Goal: Check status: Check status

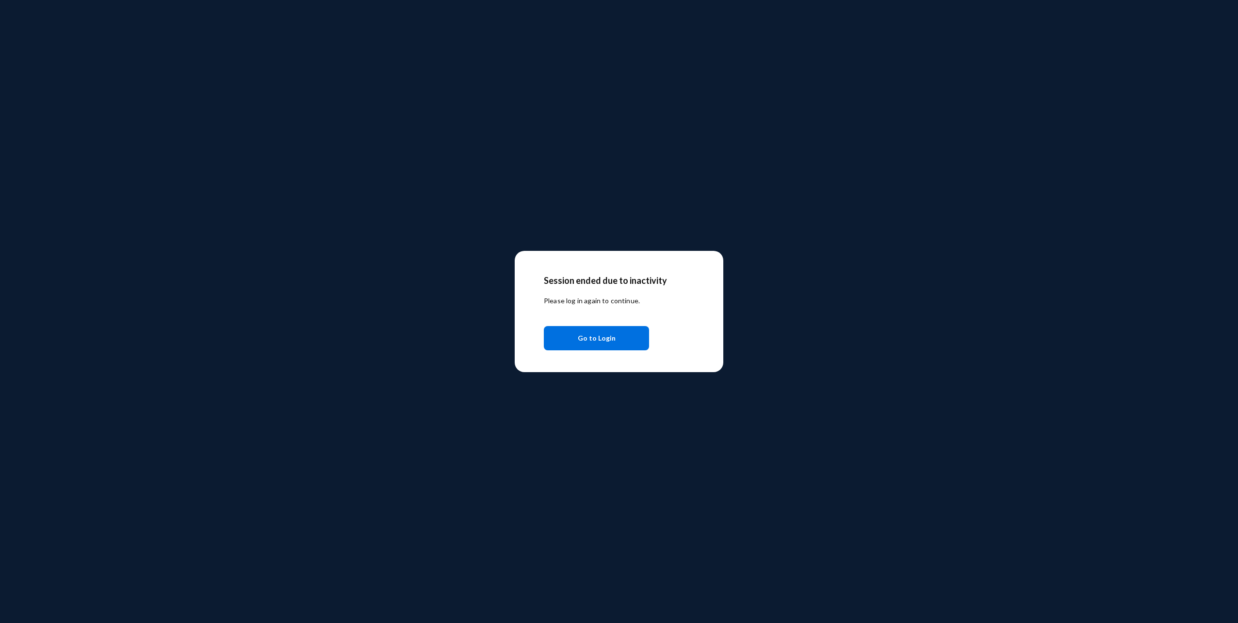
click at [628, 336] on button "Go to Login" at bounding box center [596, 338] width 105 height 24
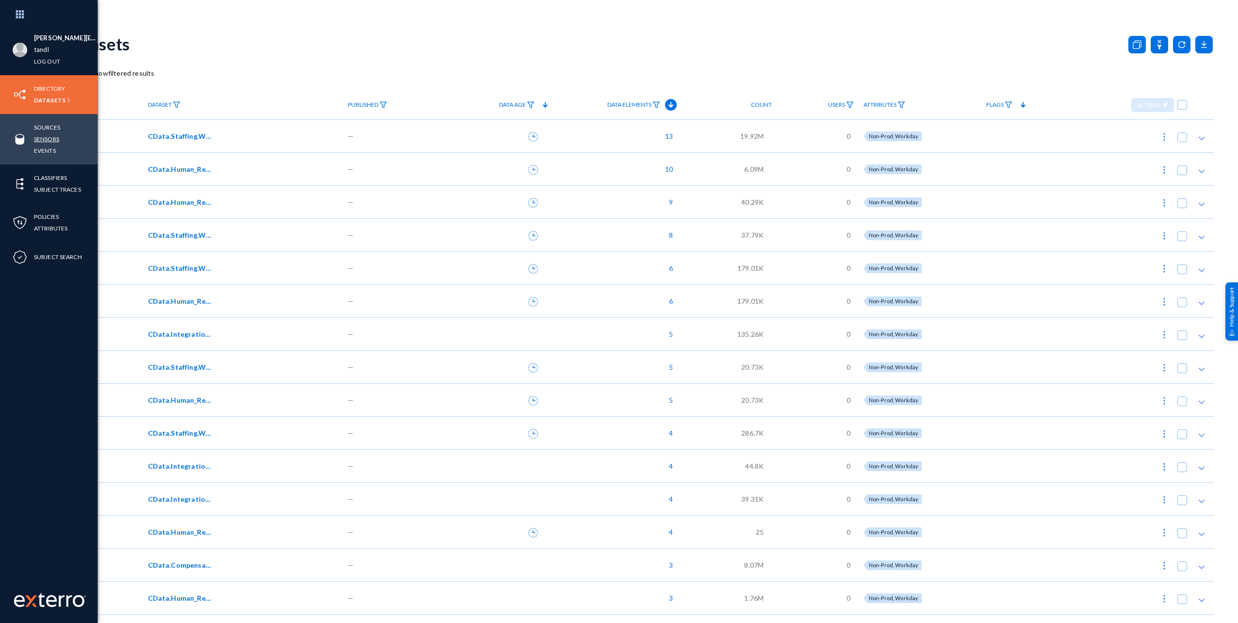
click at [43, 135] on link "Sensors" at bounding box center [46, 138] width 25 height 11
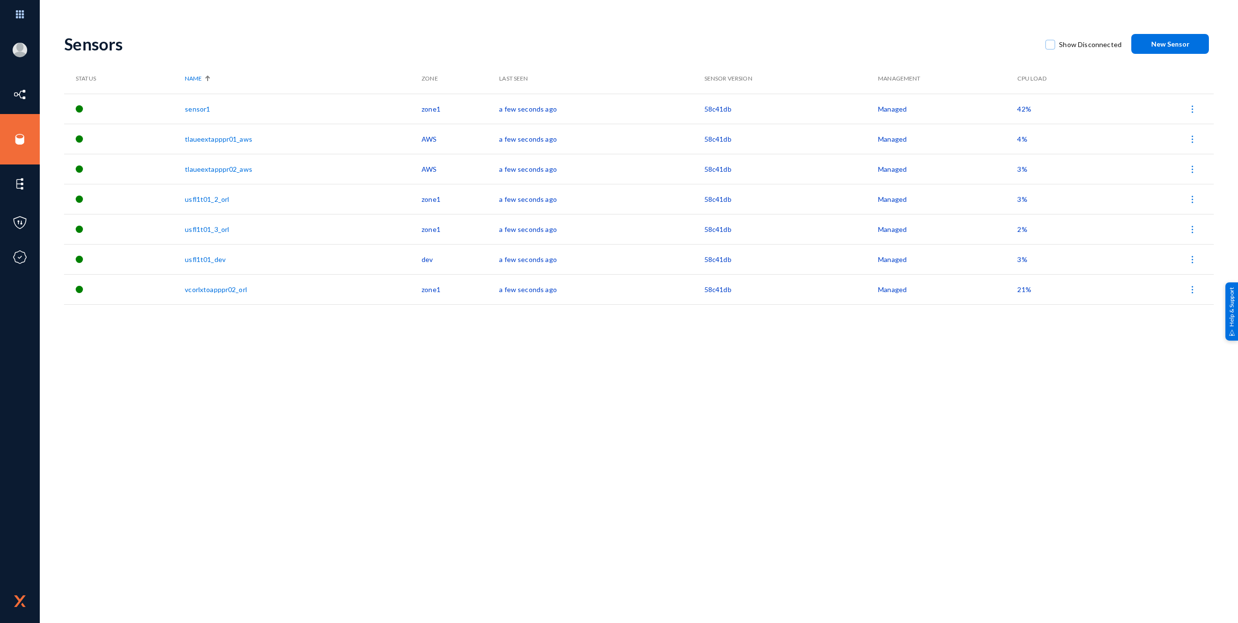
click at [333, 409] on div "Sensors Show Disconnected New Sensor Status Name Zone Last Seen Sensor Version …" at bounding box center [639, 323] width 1150 height 599
click at [1053, 42] on span at bounding box center [1050, 45] width 10 height 10
click at [1051, 49] on input "Show Disconnected" at bounding box center [1050, 49] width 1 height 1
checkbox input "true"
click at [428, 409] on div "Sensors Show Disconnected New Sensor Status Name Zone Last Seen Sensor Version …" at bounding box center [639, 323] width 1150 height 599
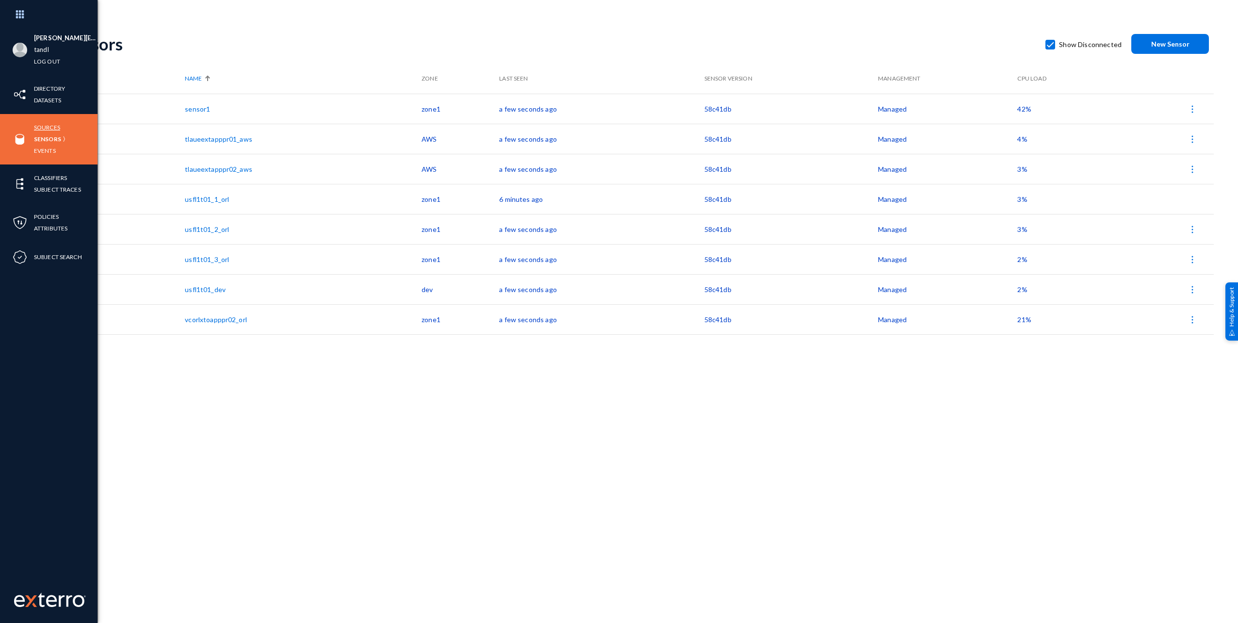
click at [42, 127] on link "Sources" at bounding box center [47, 127] width 26 height 11
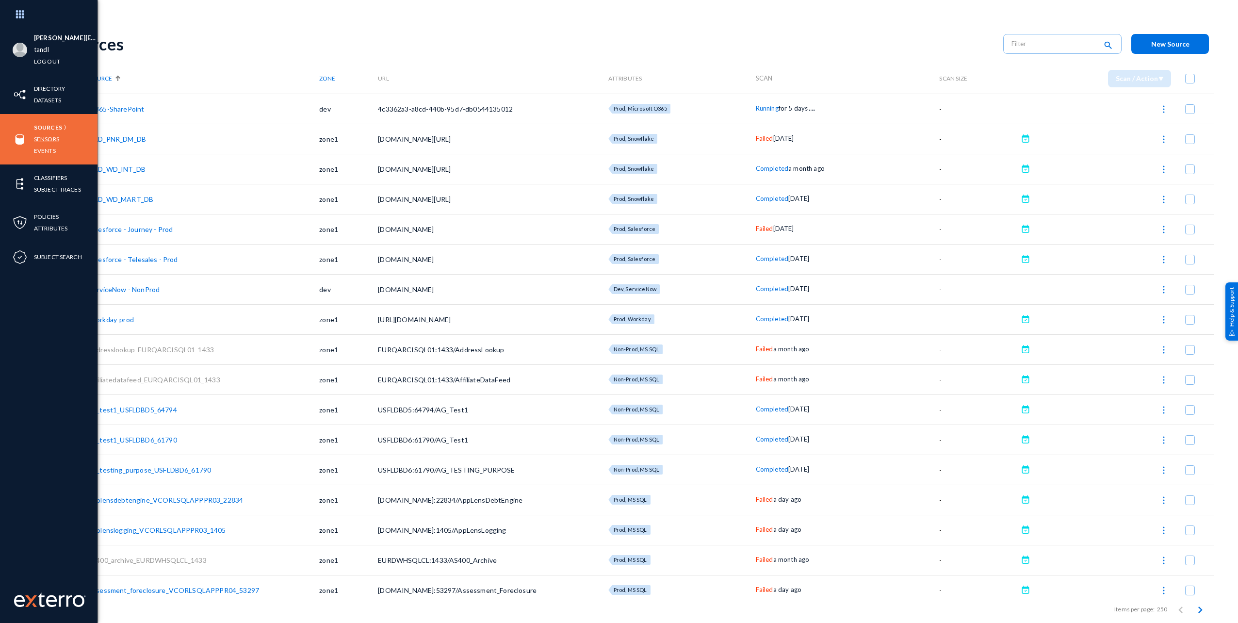
click at [39, 137] on link "Sensors" at bounding box center [46, 138] width 25 height 11
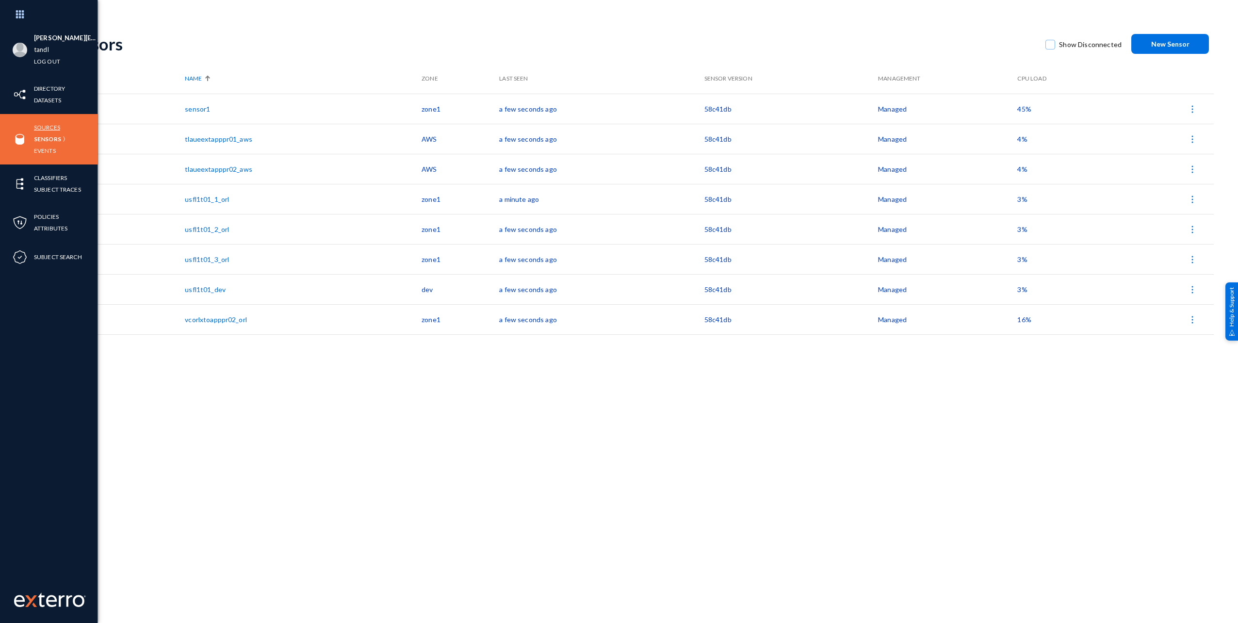
click at [50, 125] on link "Sources" at bounding box center [47, 127] width 26 height 11
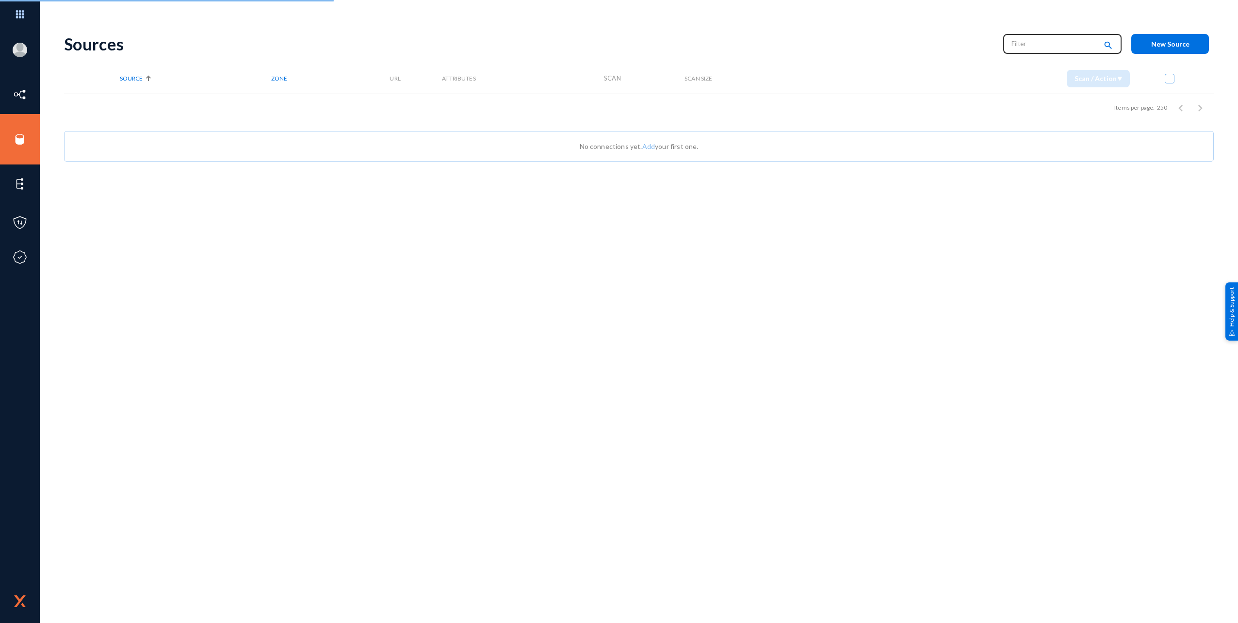
click at [1071, 43] on input "text" at bounding box center [1053, 43] width 85 height 15
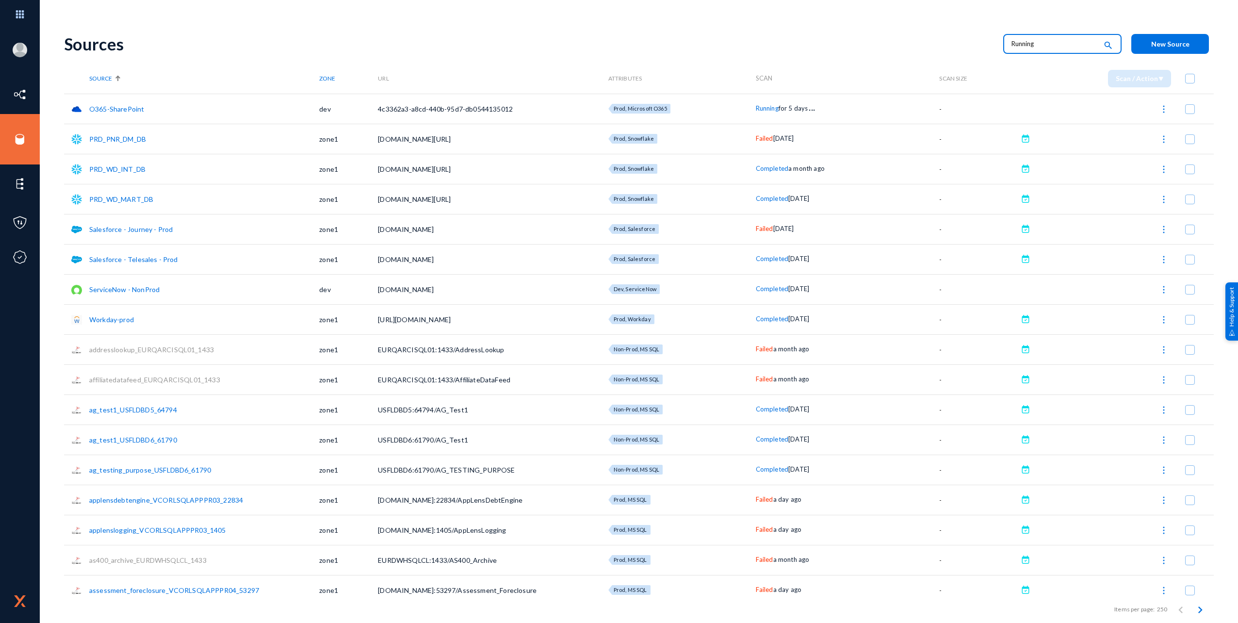
type input "Running"
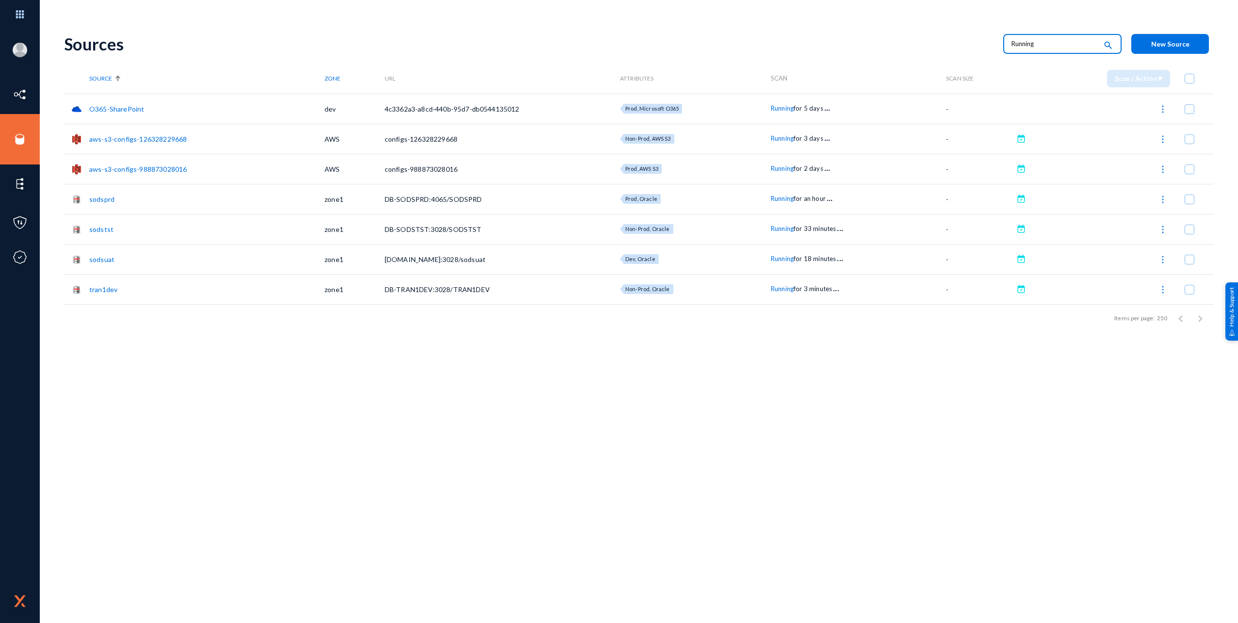
click at [782, 197] on span "Running" at bounding box center [782, 199] width 23 height 8
click at [778, 231] on div at bounding box center [619, 311] width 1238 height 623
click at [778, 231] on span "Running" at bounding box center [782, 229] width 23 height 8
click at [784, 258] on div at bounding box center [619, 311] width 1238 height 623
click at [784, 258] on span "Running" at bounding box center [782, 259] width 23 height 8
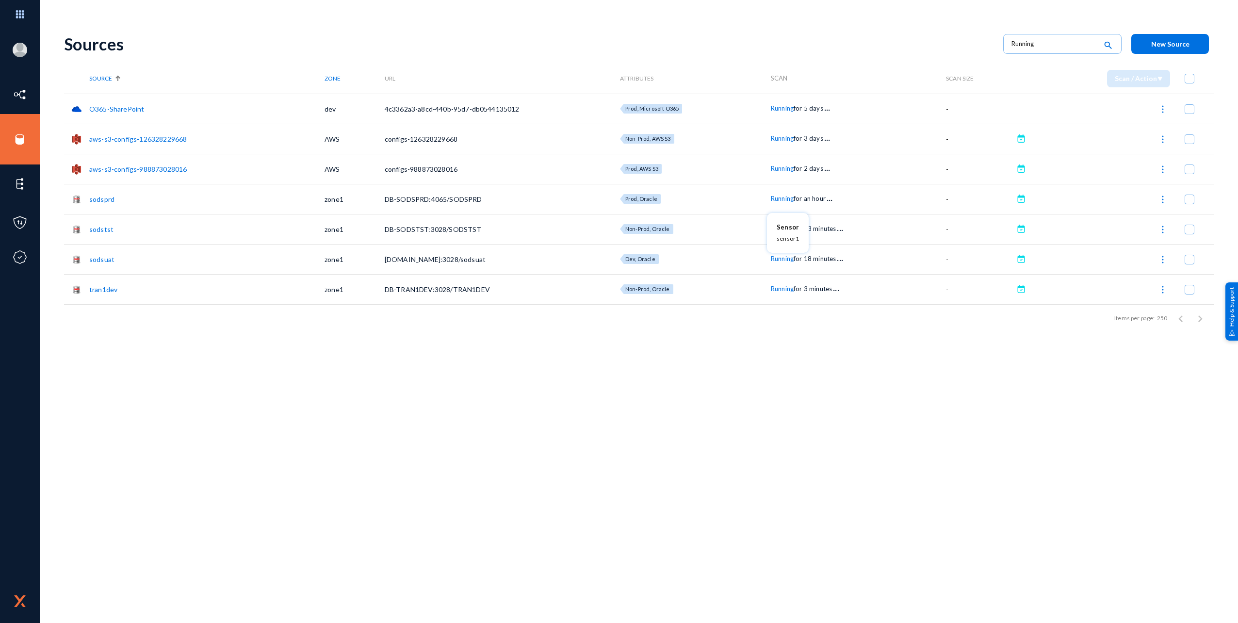
click at [778, 286] on div at bounding box center [619, 311] width 1238 height 623
click at [777, 289] on span "Running" at bounding box center [782, 289] width 23 height 8
click at [779, 342] on div at bounding box center [619, 311] width 1238 height 623
click at [711, 35] on div "Sources" at bounding box center [528, 44] width 929 height 20
click at [245, 39] on div "Sources" at bounding box center [528, 44] width 929 height 20
